Goal: Task Accomplishment & Management: Manage account settings

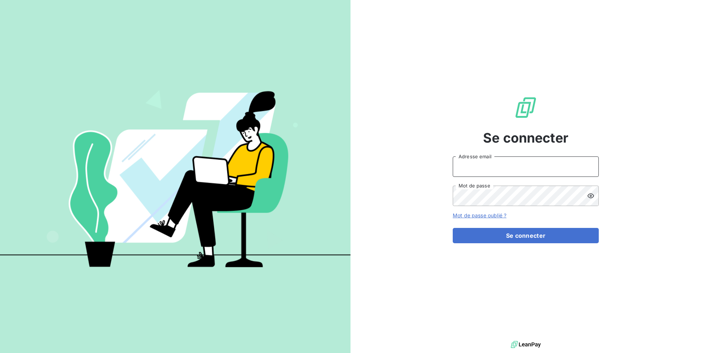
click at [472, 158] on input "Adresse email" at bounding box center [525, 167] width 146 height 20
type input "admin@omedo"
click at [452, 228] on button "Se connecter" at bounding box center [525, 235] width 146 height 15
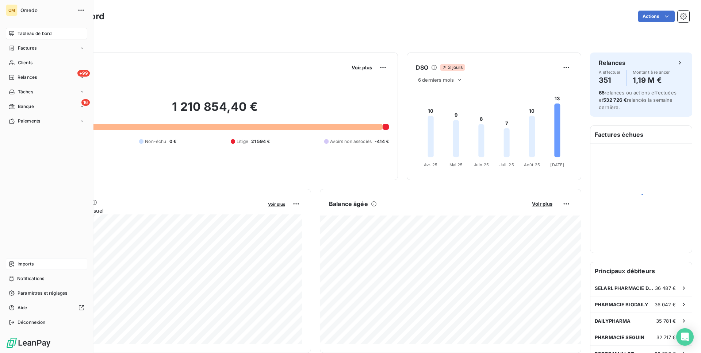
click at [54, 264] on div "Imports" at bounding box center [46, 264] width 81 height 12
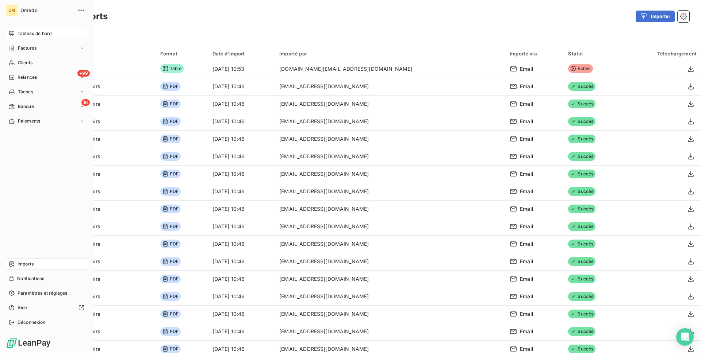
click at [22, 30] on span "Tableau de bord" at bounding box center [35, 33] width 34 height 7
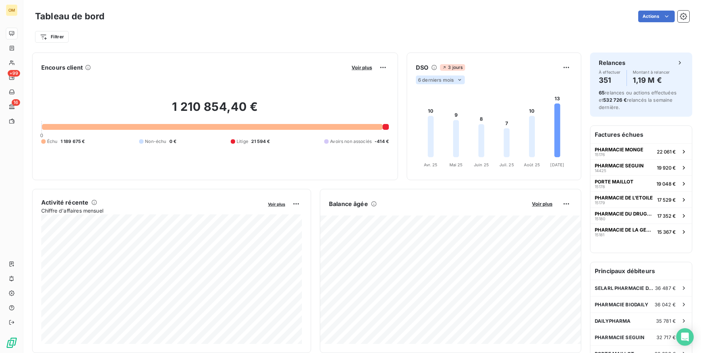
click at [446, 83] on div "6 derniers mois" at bounding box center [440, 80] width 49 height 9
click at [440, 108] on li "12" at bounding box center [441, 108] width 48 height 13
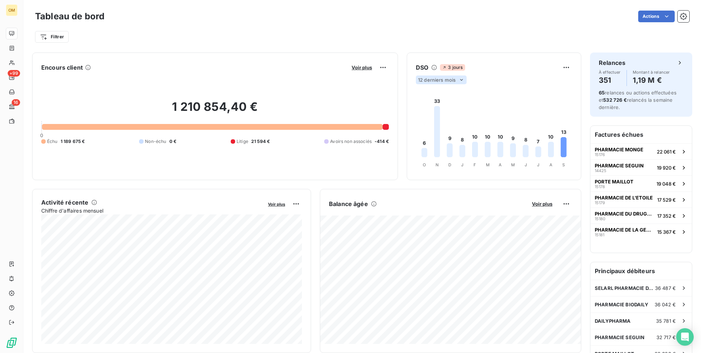
click at [436, 82] on span "12 derniers mois" at bounding box center [437, 80] width 38 height 6
click at [436, 90] on li "6" at bounding box center [441, 93] width 48 height 13
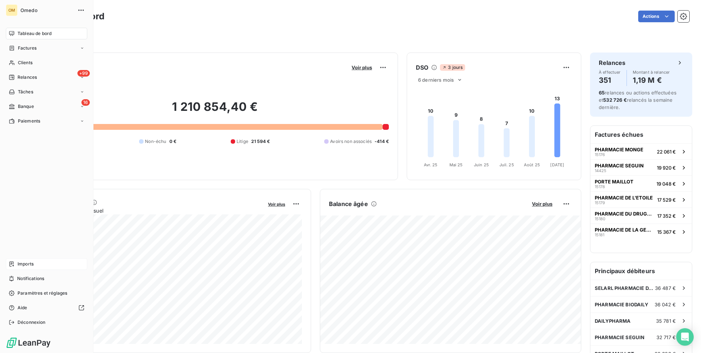
click at [38, 258] on div "Imports" at bounding box center [46, 264] width 81 height 12
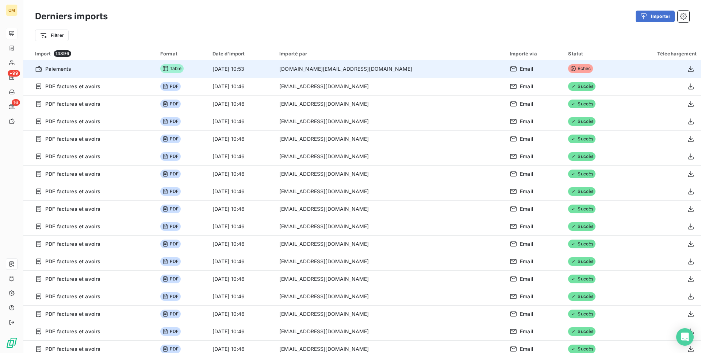
click at [381, 70] on td "[DOMAIN_NAME][EMAIL_ADDRESS][DOMAIN_NAME]" at bounding box center [390, 69] width 230 height 18
copy tr "[DOMAIN_NAME][EMAIL_ADDRESS][DOMAIN_NAME]"
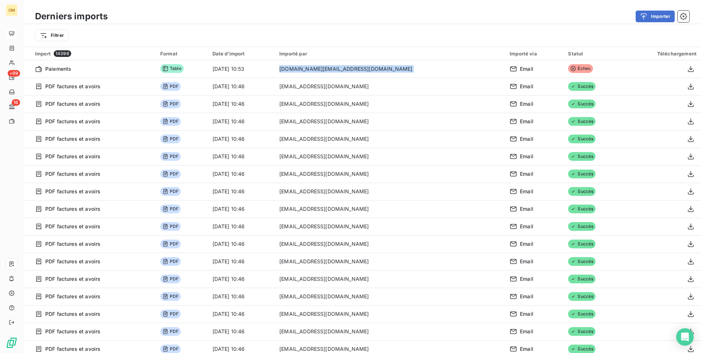
click at [361, 29] on div "Filtrer" at bounding box center [362, 35] width 654 height 14
click at [59, 44] on div "Filtrer" at bounding box center [361, 35] width 677 height 23
click at [61, 38] on html "OM +99 16 Derniers imports Importer Filtrer Import 14396 Format Date d’import I…" at bounding box center [350, 176] width 701 height 353
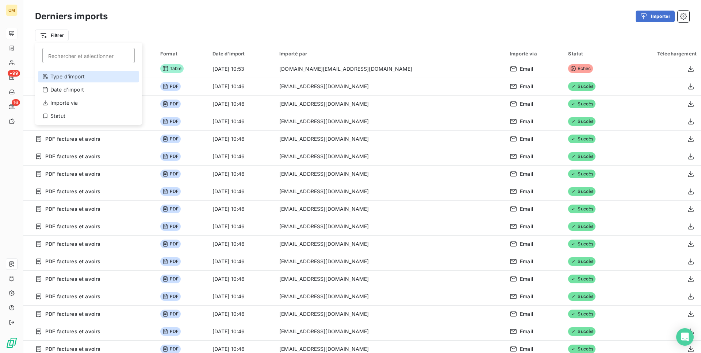
click at [77, 77] on div "Type d’import" at bounding box center [88, 77] width 101 height 12
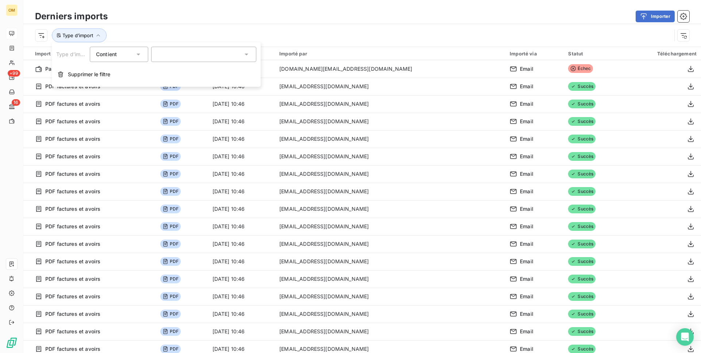
click at [200, 57] on div at bounding box center [203, 54] width 105 height 15
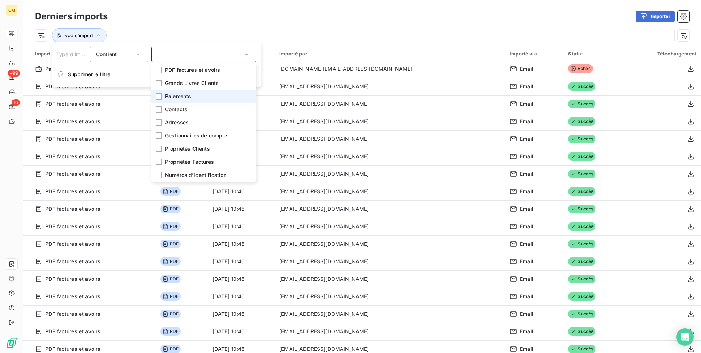
click at [194, 93] on li "Paiements" at bounding box center [203, 96] width 105 height 13
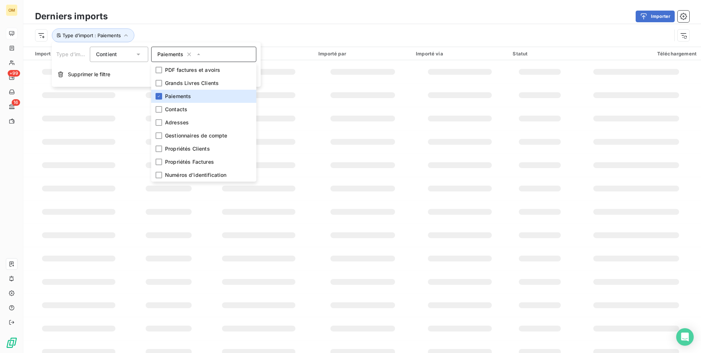
click at [285, 20] on div "Importer" at bounding box center [402, 17] width 573 height 12
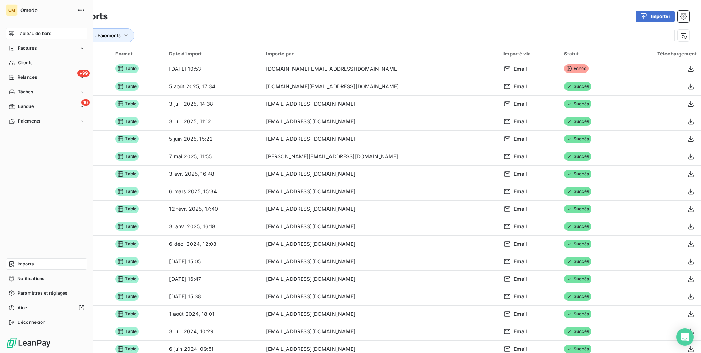
click at [14, 34] on icon at bounding box center [11, 33] width 5 height 5
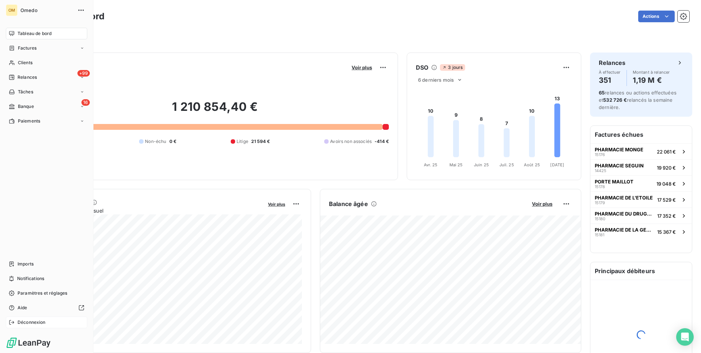
click at [30, 321] on span "Déconnexion" at bounding box center [32, 322] width 28 height 7
